Goal: Find specific page/section: Find specific page/section

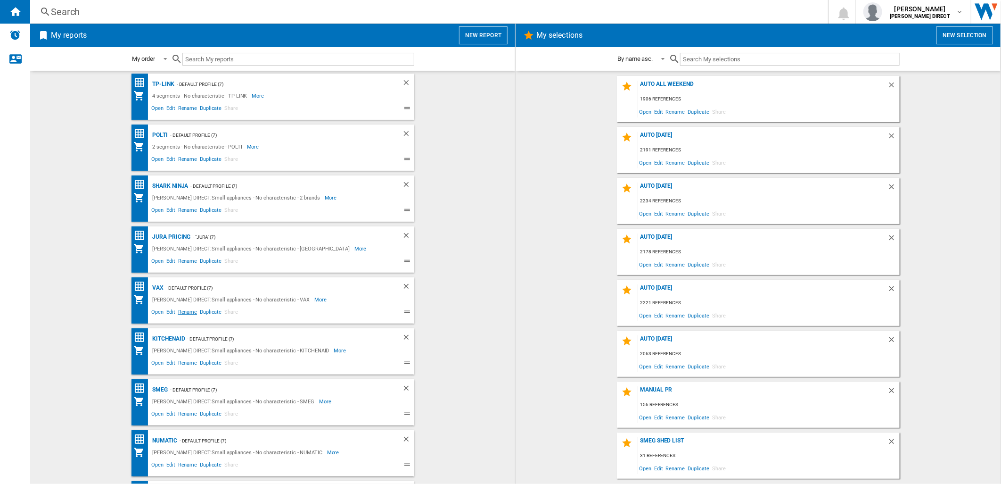
scroll to position [262, 0]
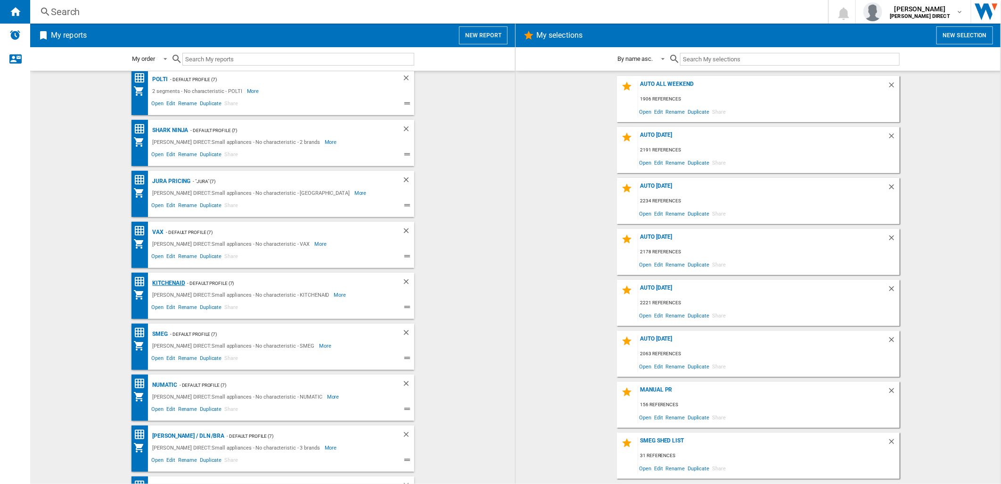
click at [172, 284] on div "KITCHENAID" at bounding box center [167, 283] width 35 height 12
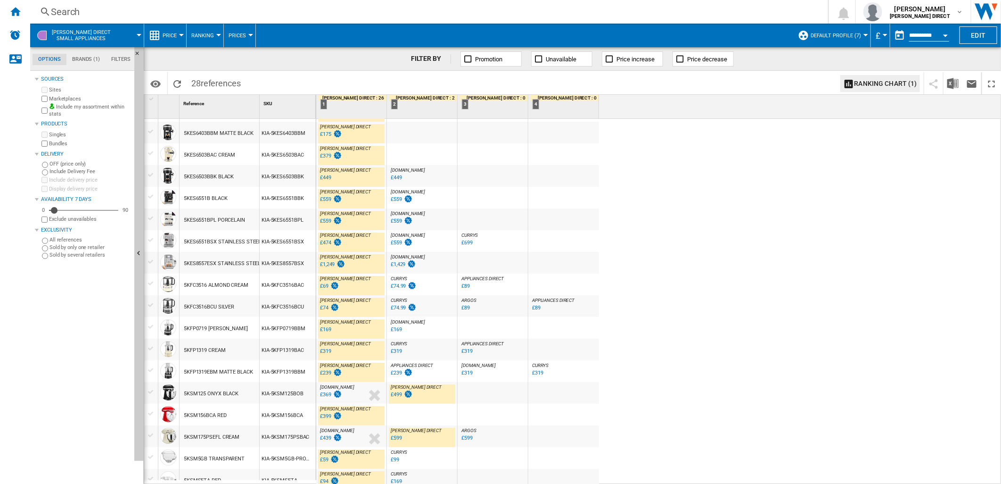
scroll to position [105, 0]
